Goal: Complete application form: Complete application form

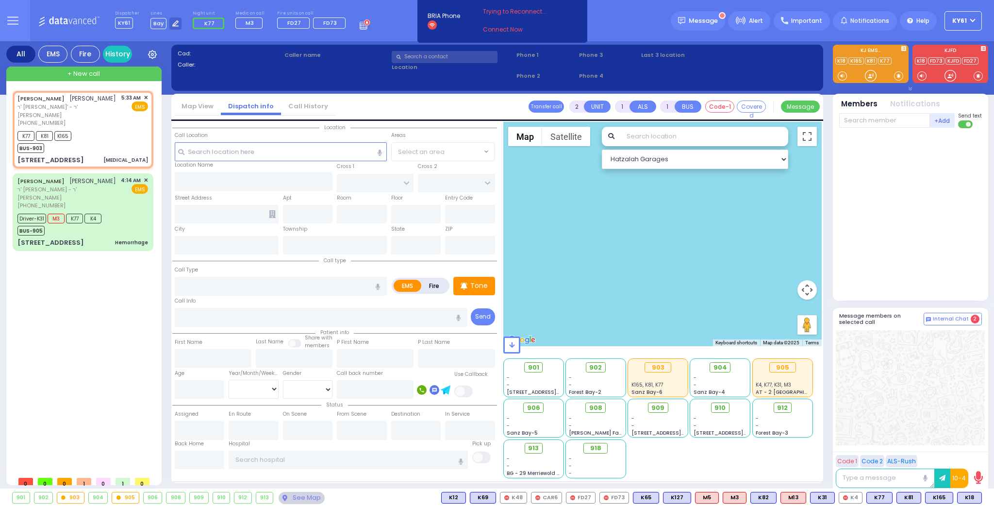
type input "1"
select select
type input "[MEDICAL_DATA]"
radio input "true"
type input "[PERSON_NAME]"
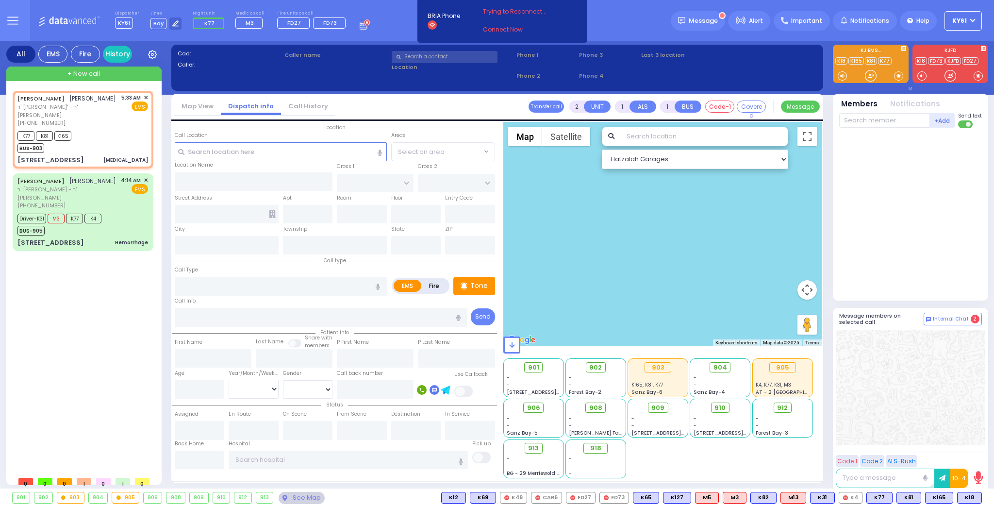
type input "[PERSON_NAME]"
type input "13"
select select "Month"
type input "05:33"
type input "05:35"
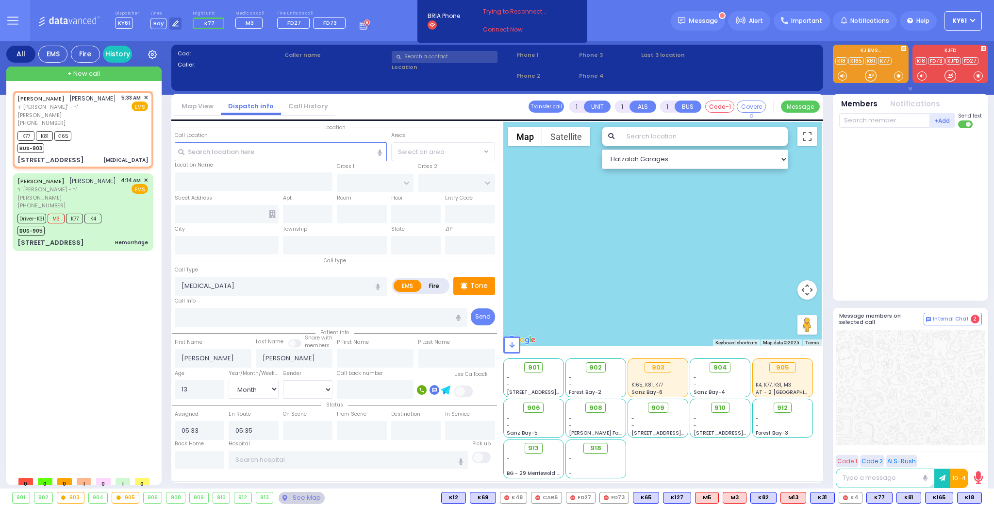
select select "Hatzalah Garages"
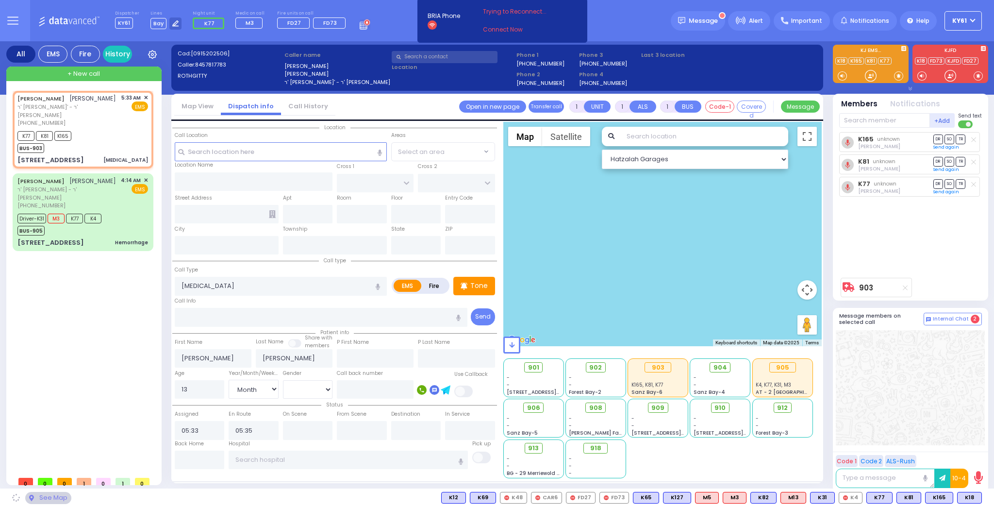
type input "PEARSALL DR"
type input "[STREET_ADDRESS]"
type input "Monroe"
type input "[US_STATE]"
type input "10950"
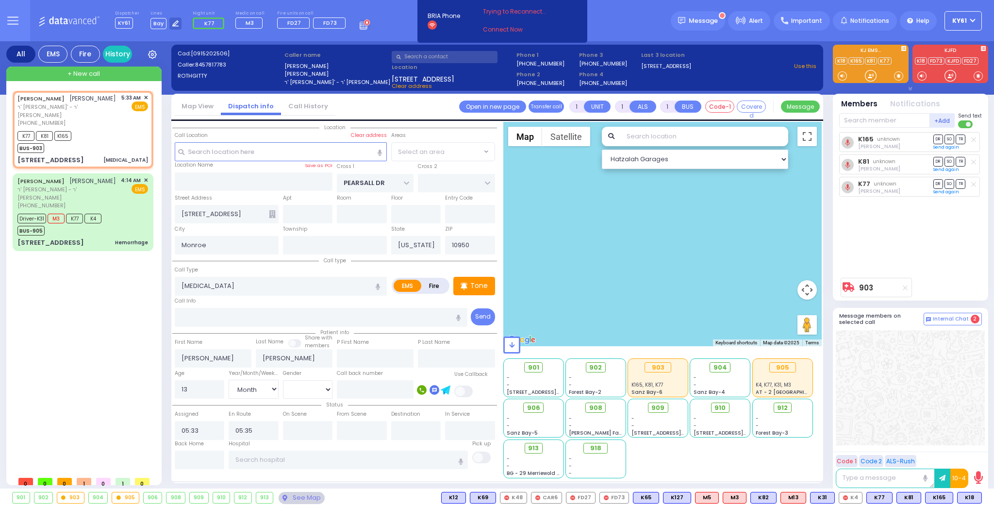
select select "HALF HOLLOW"
